Goal: Navigation & Orientation: Find specific page/section

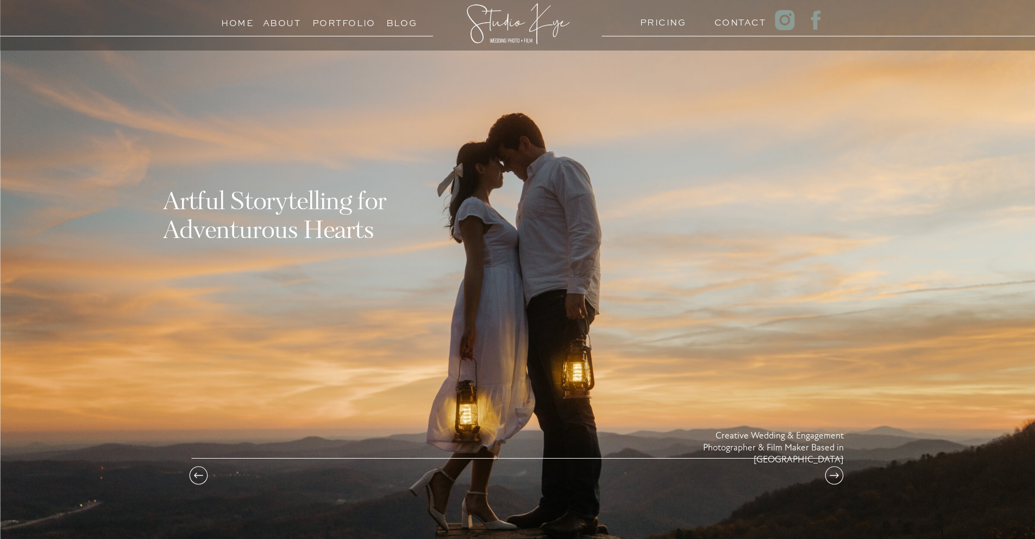
click at [292, 21] on h3 "About" at bounding box center [282, 20] width 38 height 10
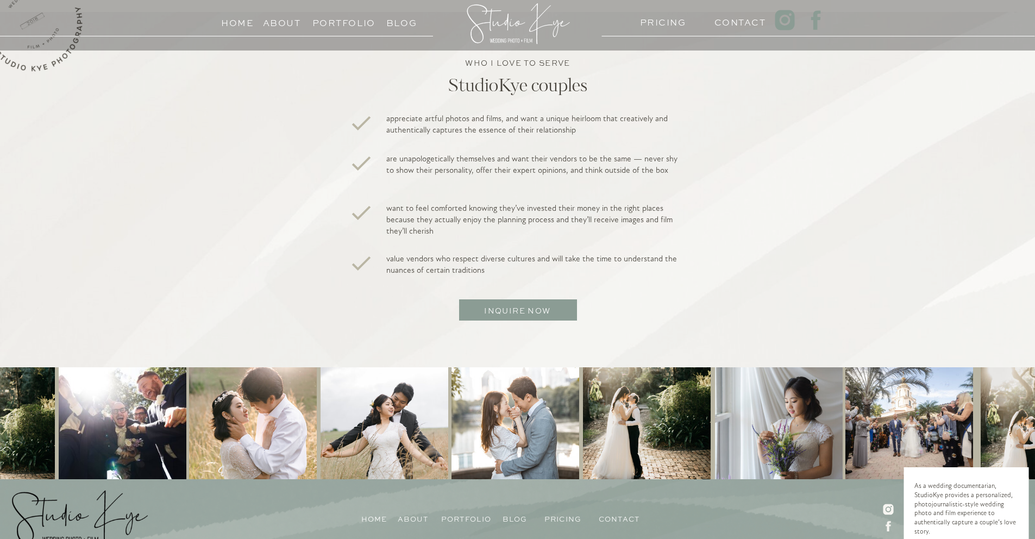
scroll to position [1784, 0]
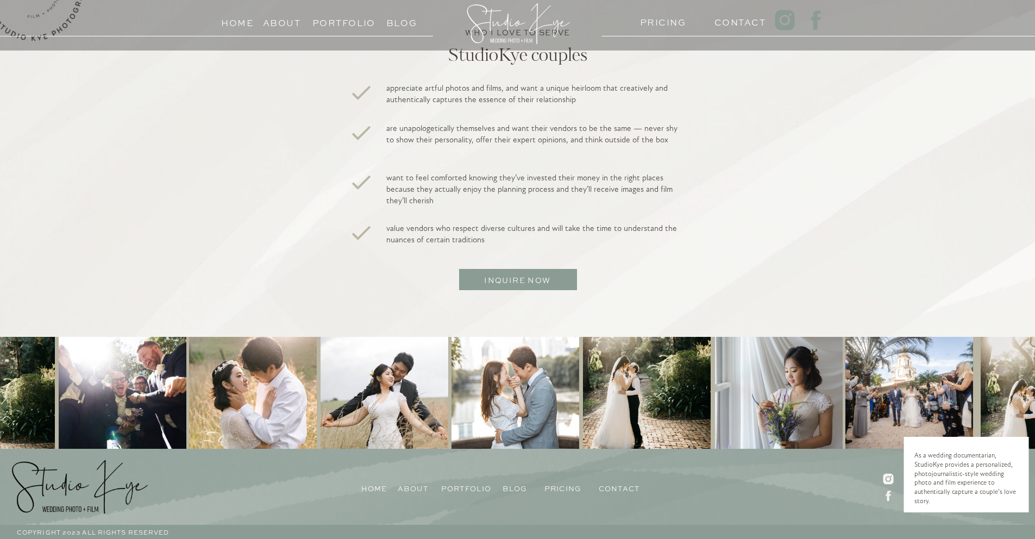
click at [652, 21] on h3 "PRICING" at bounding box center [661, 20] width 42 height 10
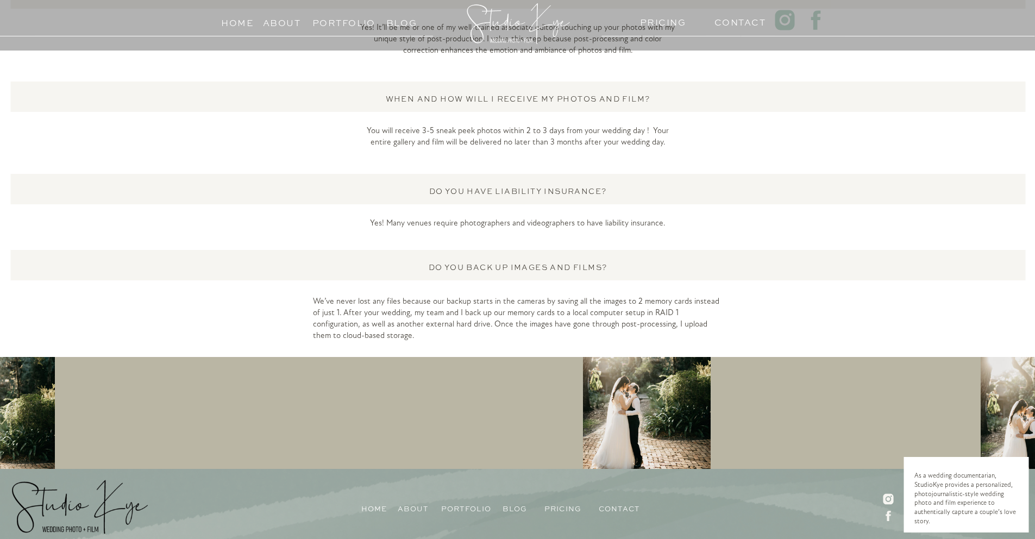
scroll to position [2821, 0]
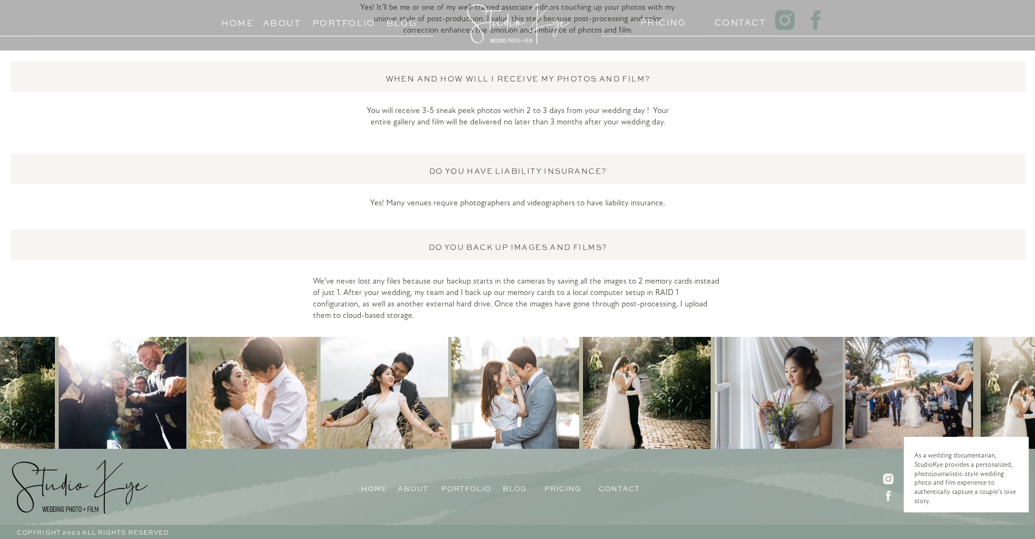
click at [612, 487] on h3 "Contact" at bounding box center [620, 487] width 42 height 10
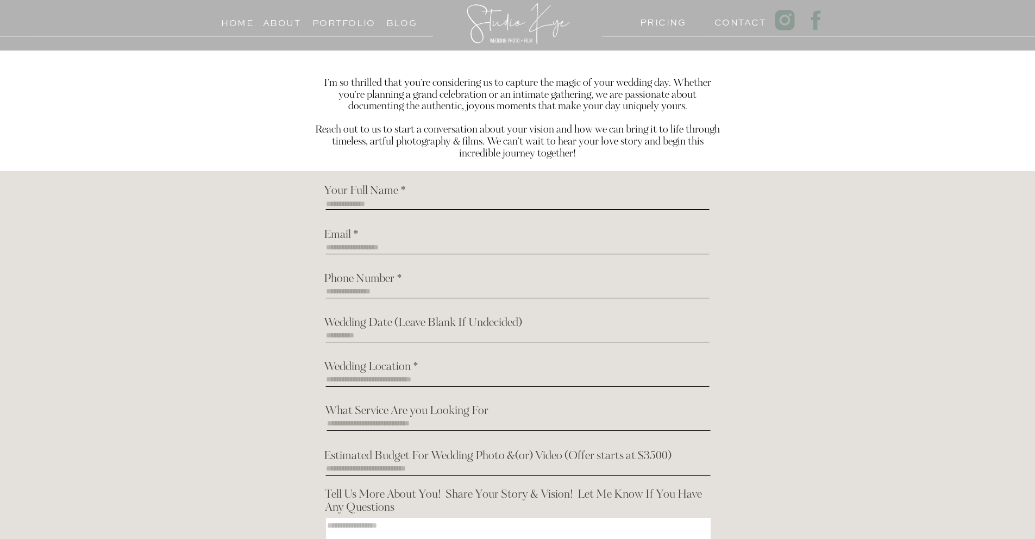
click at [228, 24] on h3 "Home" at bounding box center [238, 20] width 42 height 10
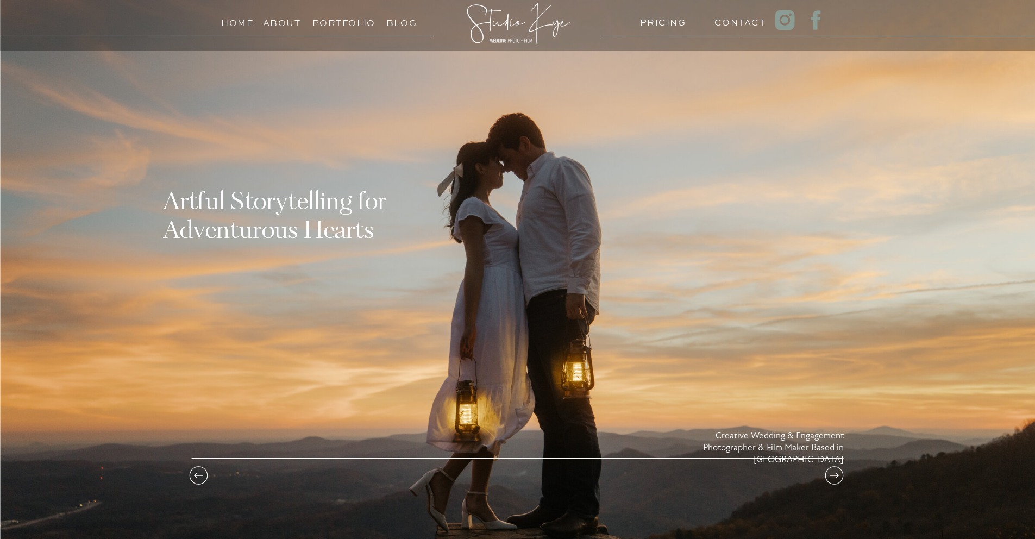
click at [260, 22] on div at bounding box center [517, 268] width 1035 height 682
click at [273, 21] on h3 "About" at bounding box center [282, 20] width 38 height 10
